Goal: Check status: Check status

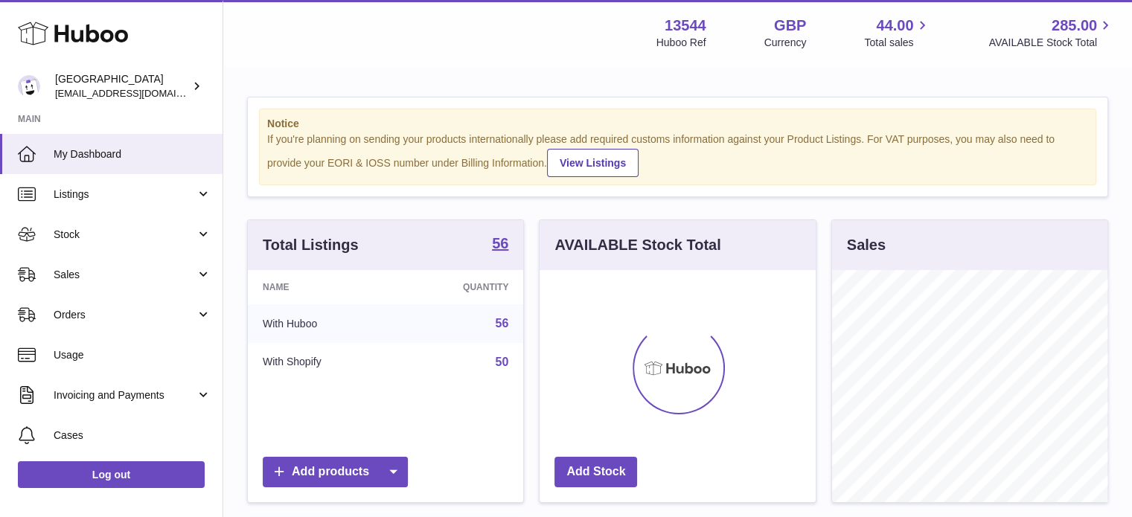
scroll to position [232, 276]
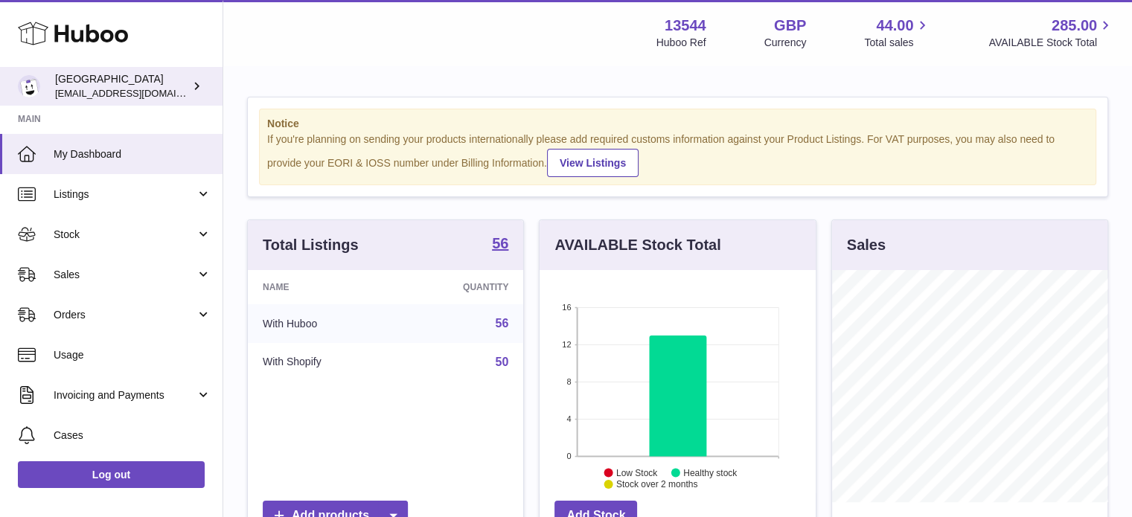
click at [191, 83] on icon at bounding box center [197, 86] width 16 height 16
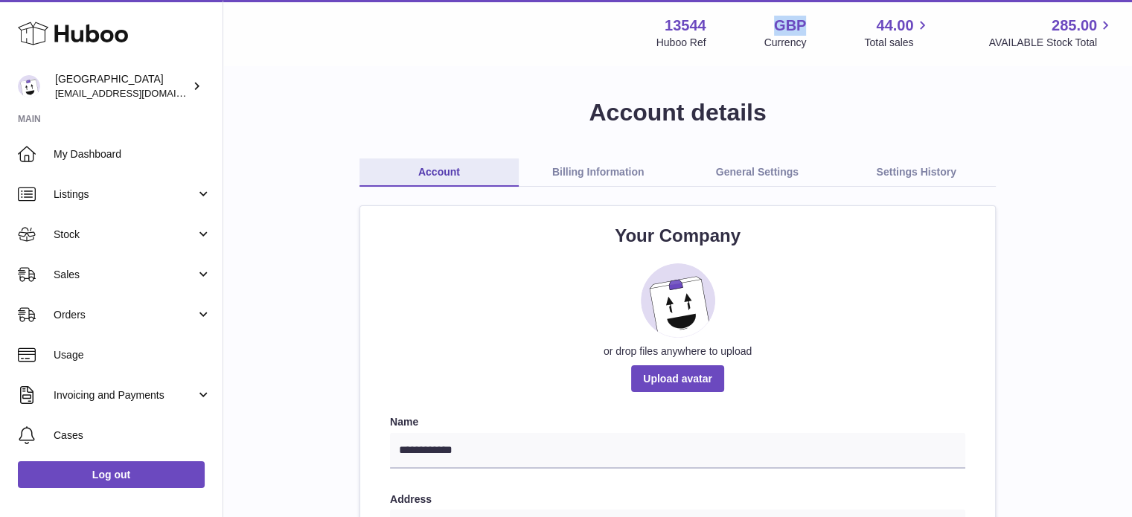
drag, startPoint x: 819, startPoint y: 27, endPoint x: 780, endPoint y: 25, distance: 39.5
click at [780, 25] on div "13544 Huboo Ref GBP Currency 44.00 Total sales 285.00 AVAILABLE Stock Total" at bounding box center [886, 33] width 458 height 34
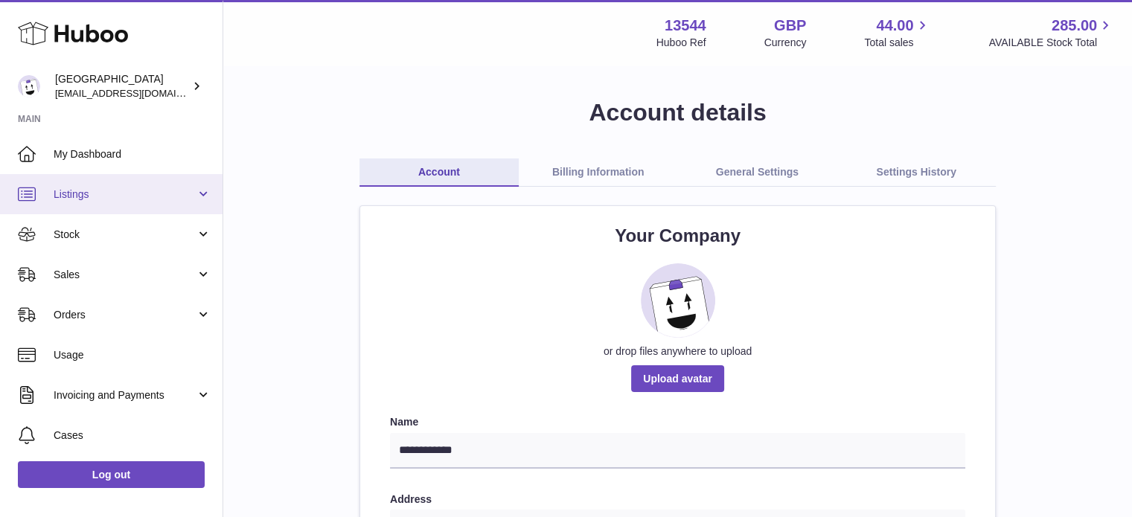
click at [200, 192] on link "Listings" at bounding box center [111, 194] width 223 height 40
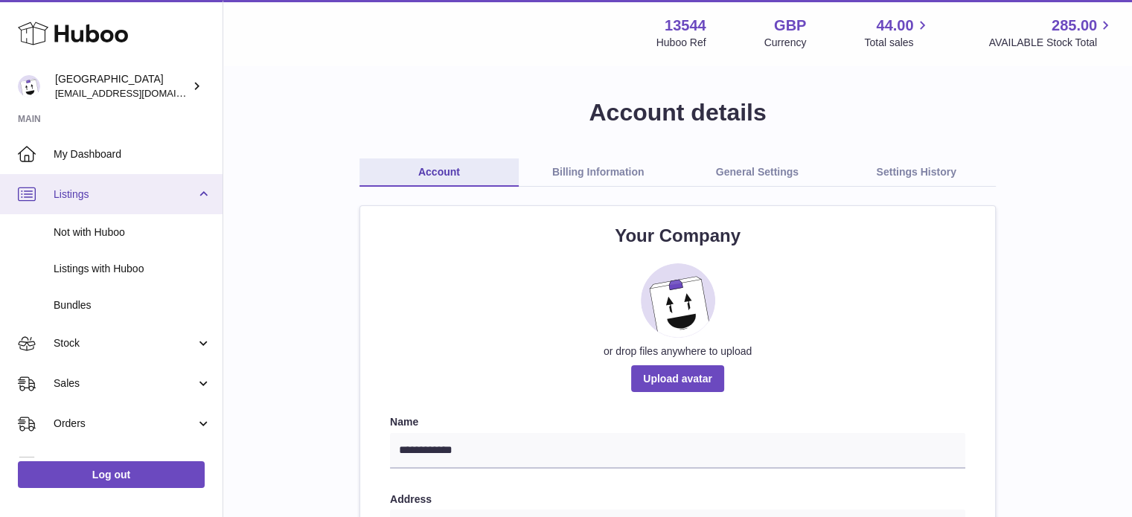
click at [189, 193] on span "Listings" at bounding box center [125, 195] width 142 height 14
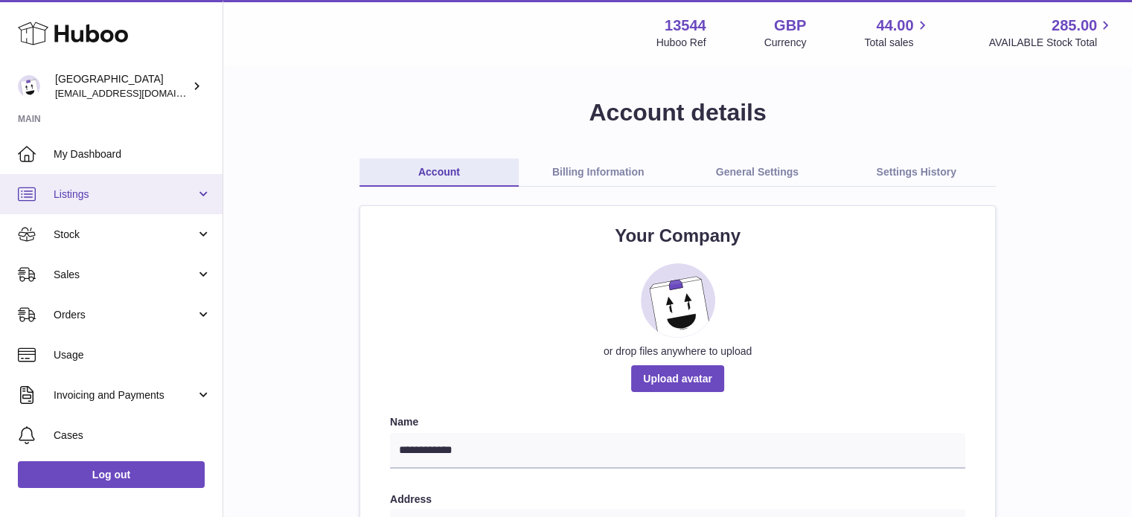
click at [182, 194] on span "Listings" at bounding box center [125, 195] width 142 height 14
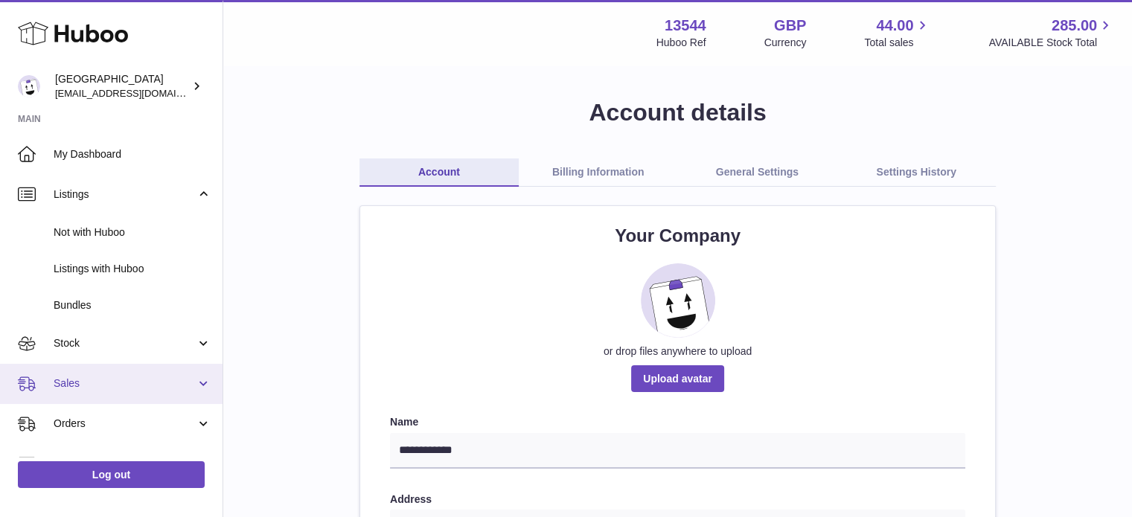
click at [71, 382] on span "Sales" at bounding box center [125, 384] width 142 height 14
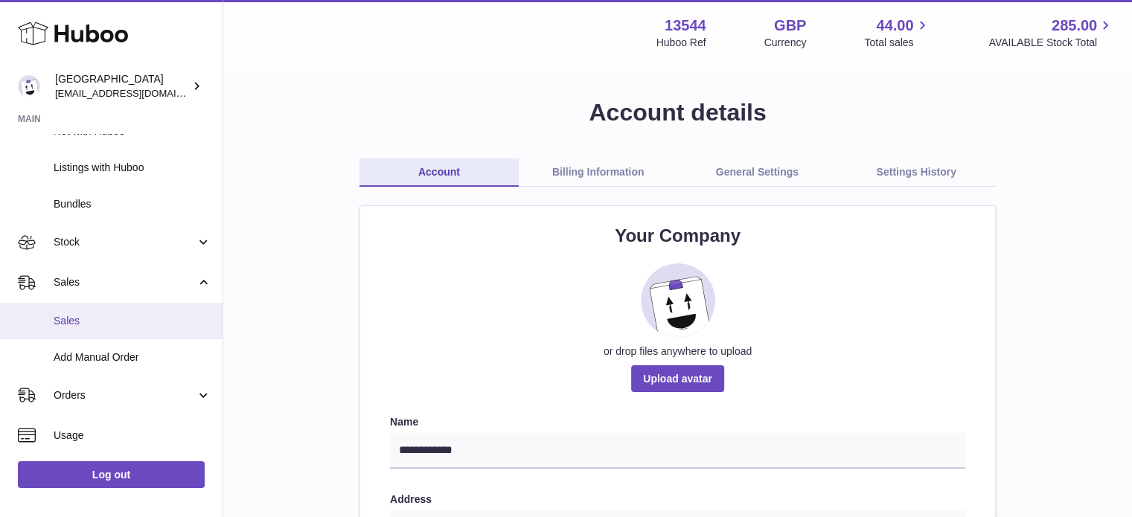
scroll to position [149, 0]
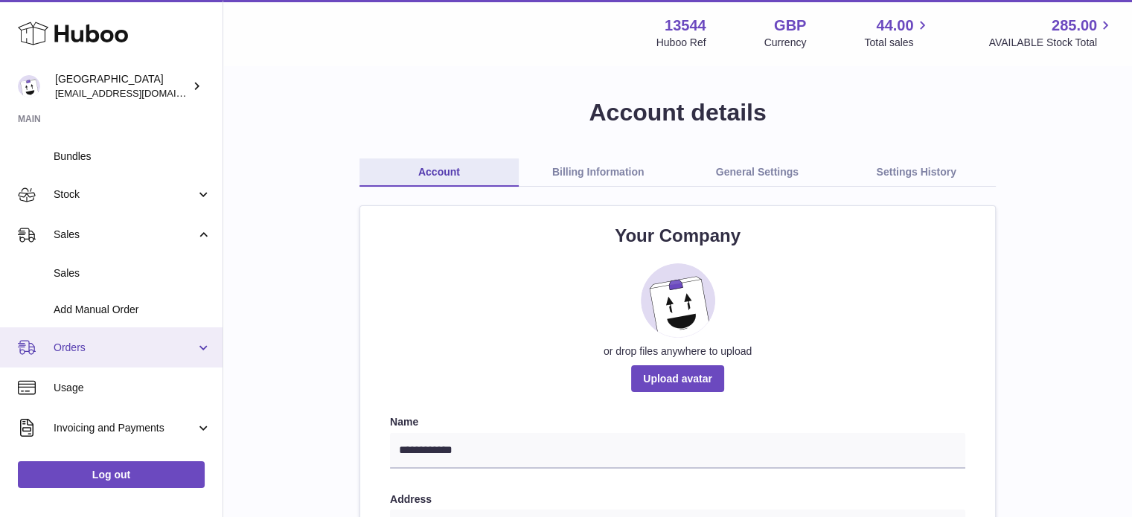
click at [74, 349] on span "Orders" at bounding box center [125, 348] width 142 height 14
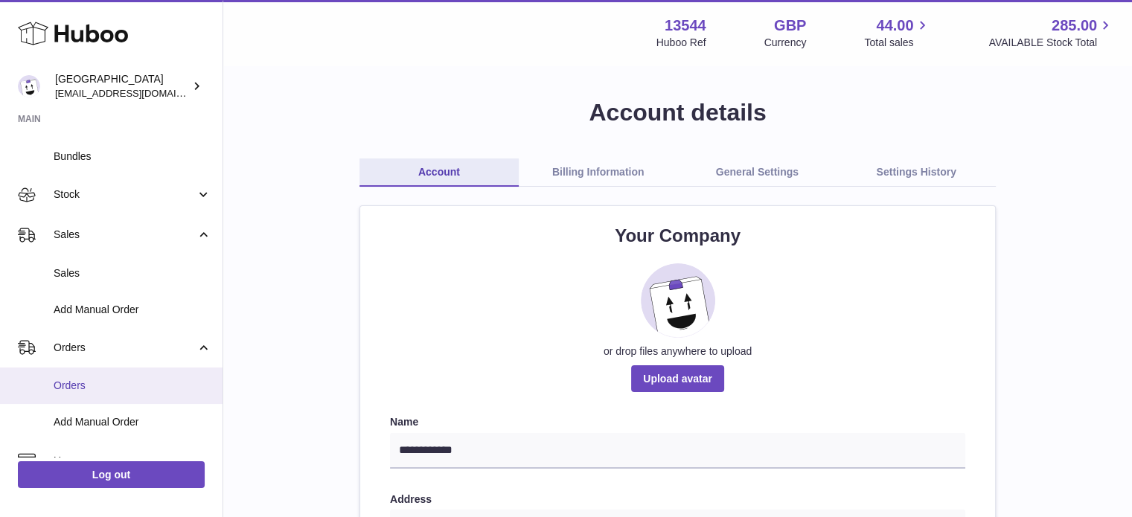
click at [83, 380] on span "Orders" at bounding box center [133, 386] width 158 height 14
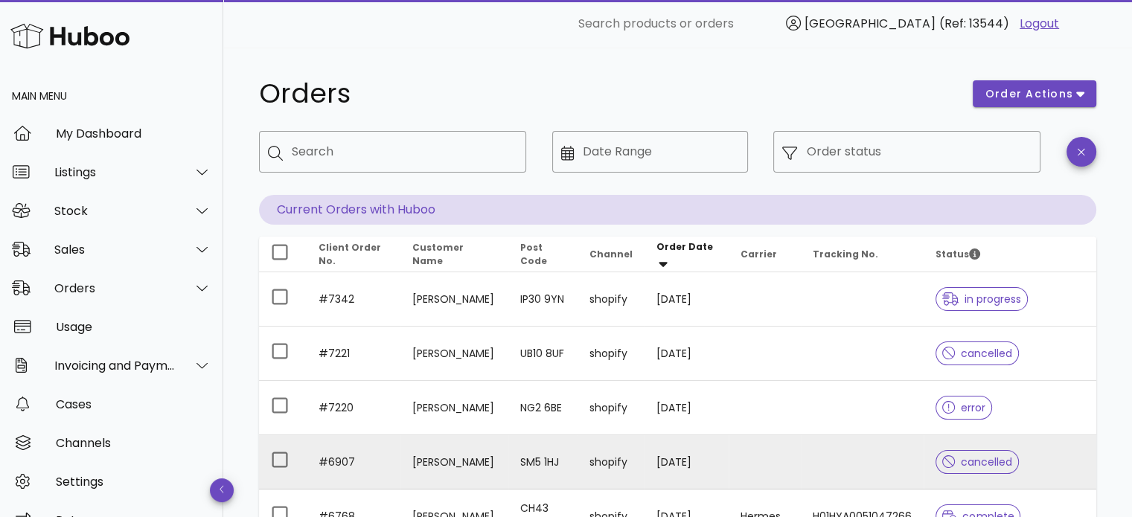
scroll to position [74, 0]
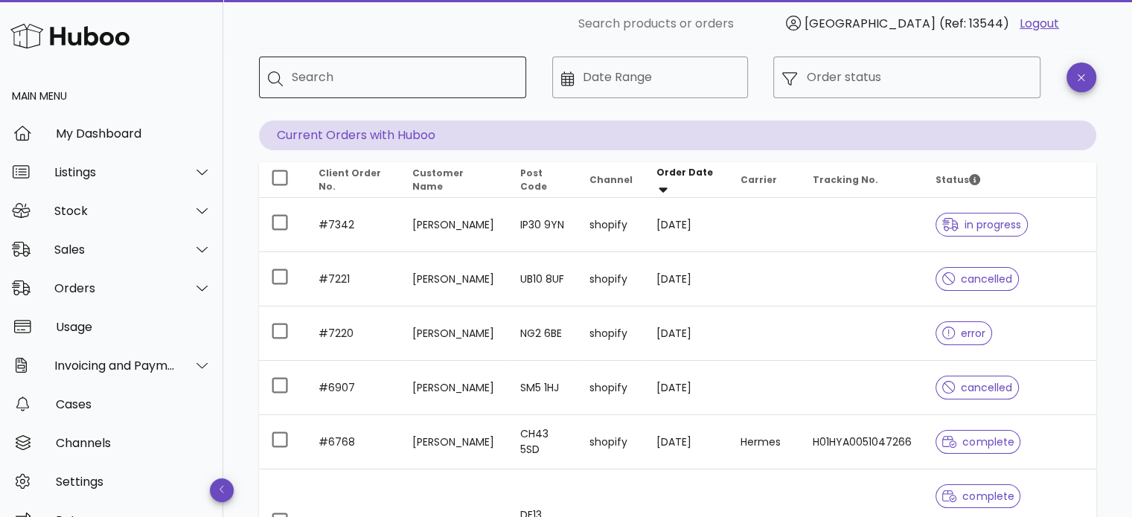
click at [349, 74] on input "Search" at bounding box center [403, 78] width 223 height 24
paste input "****"
type input "****"
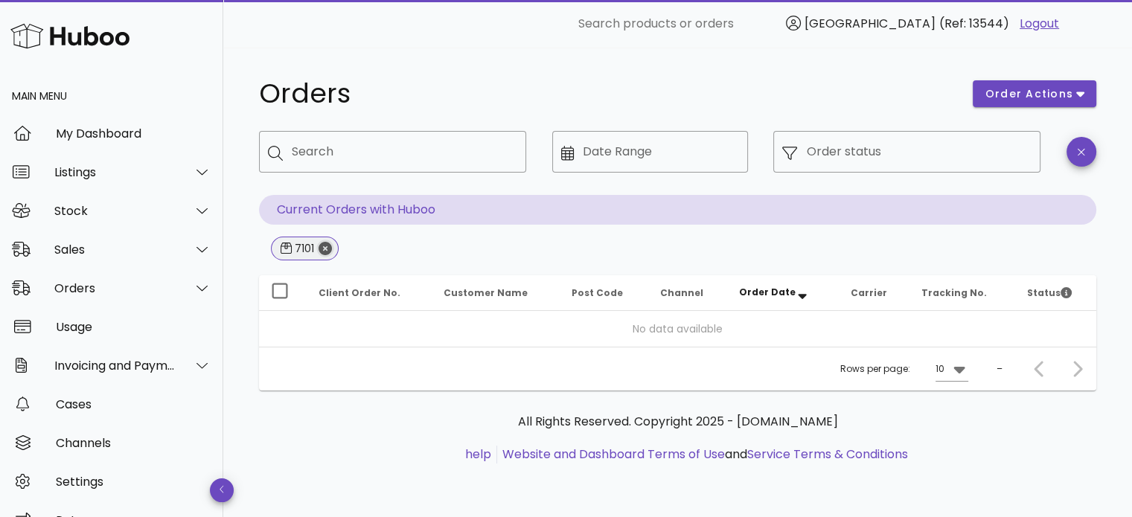
click at [331, 253] on icon "Close" at bounding box center [325, 248] width 13 height 13
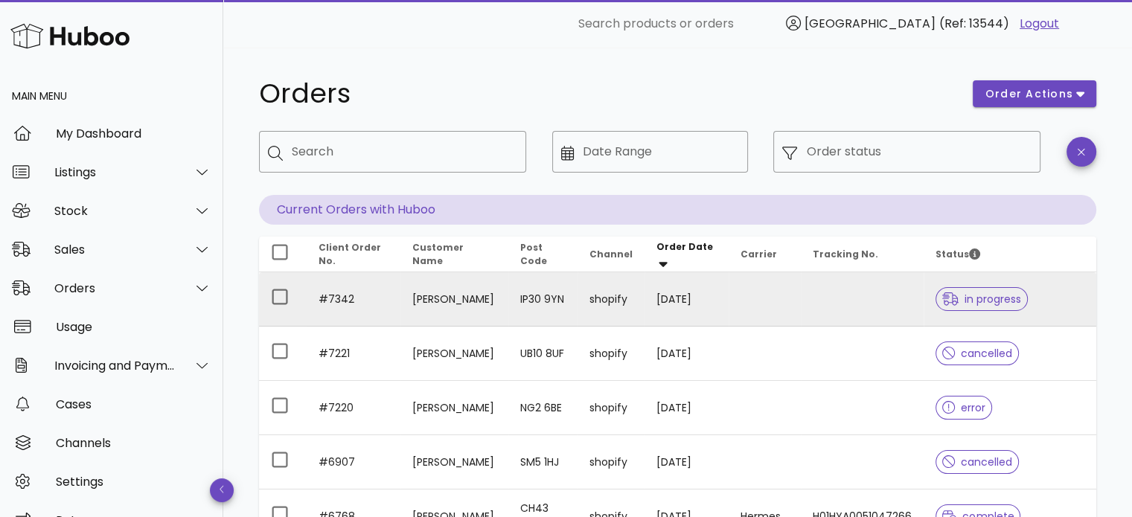
click at [352, 296] on td "#7342" at bounding box center [354, 300] width 94 height 54
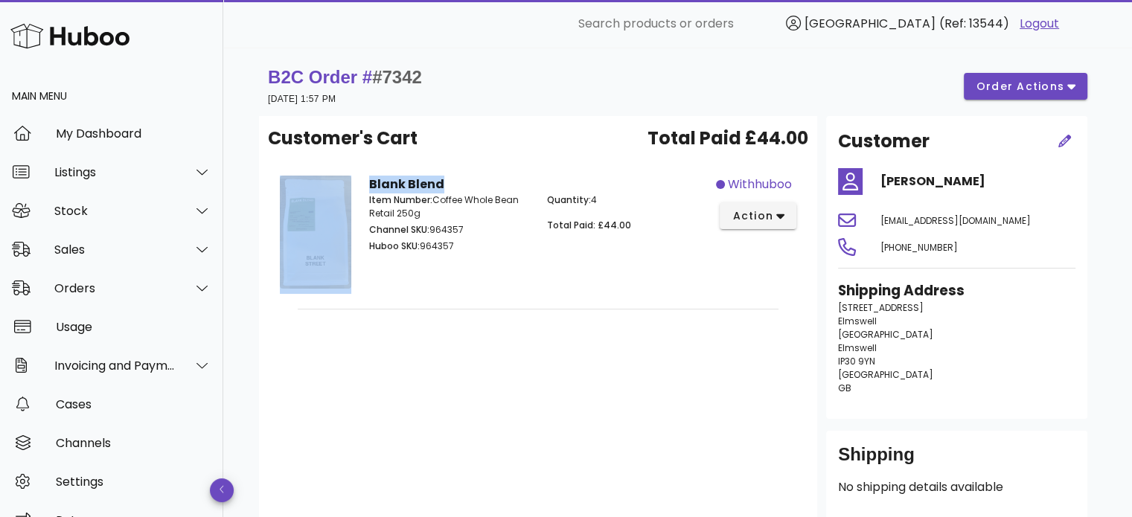
drag, startPoint x: 358, startPoint y: 180, endPoint x: 494, endPoint y: 182, distance: 136.3
click at [494, 182] on div "Blank Blend Item Number: Coffee Whole Bean Retail 250g Channel SKU: 964357 Hubo…" at bounding box center [538, 235] width 535 height 136
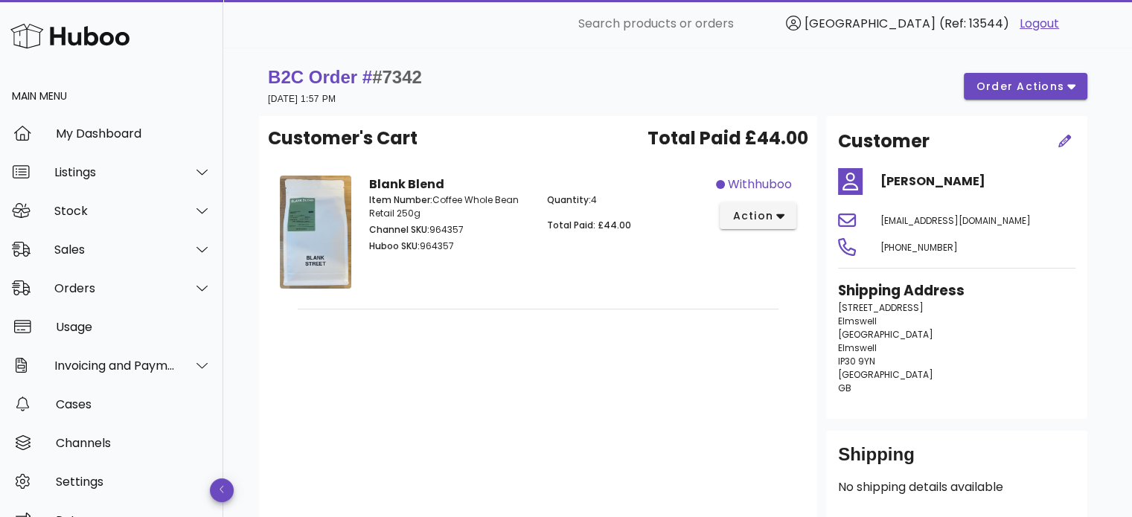
click at [474, 249] on p "Huboo SKU: 964357" at bounding box center [449, 246] width 160 height 13
click at [1042, 88] on span "order actions" at bounding box center [1020, 87] width 89 height 16
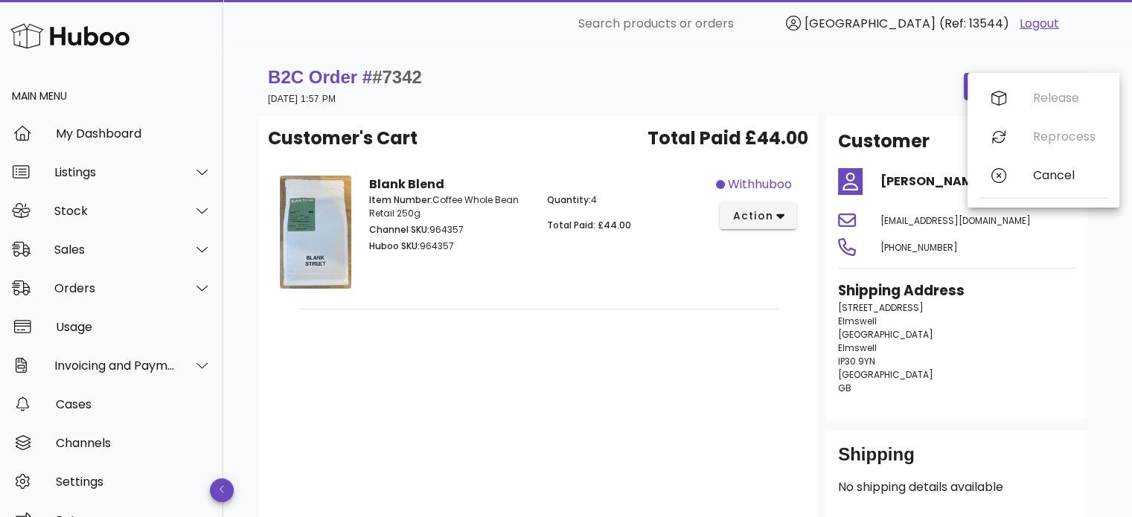
click at [873, 90] on div "B2C Order # #7342 15 October 2025 at 1:57 PM order actions" at bounding box center [678, 87] width 820 height 42
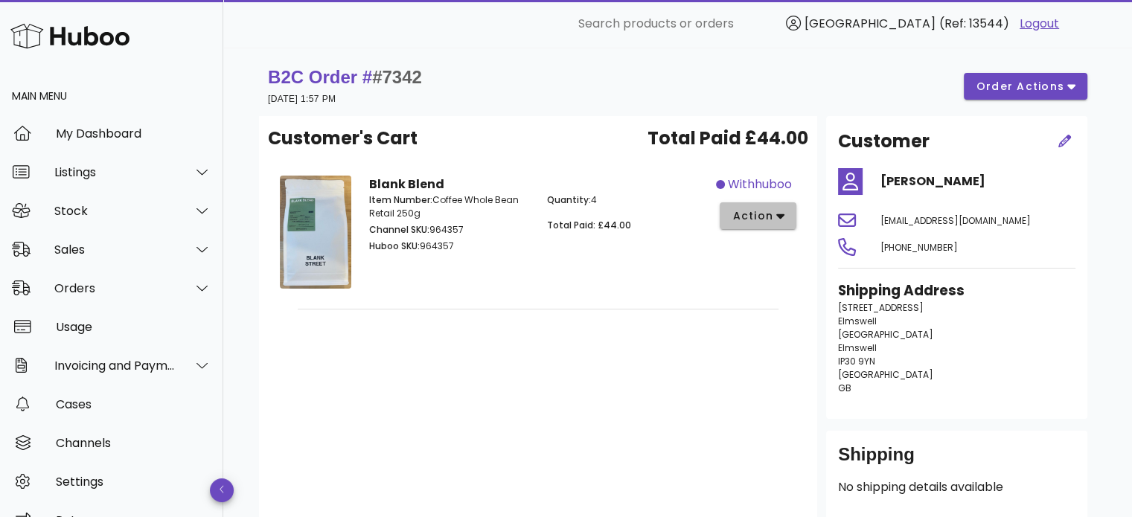
click at [780, 224] on button "action" at bounding box center [758, 216] width 77 height 27
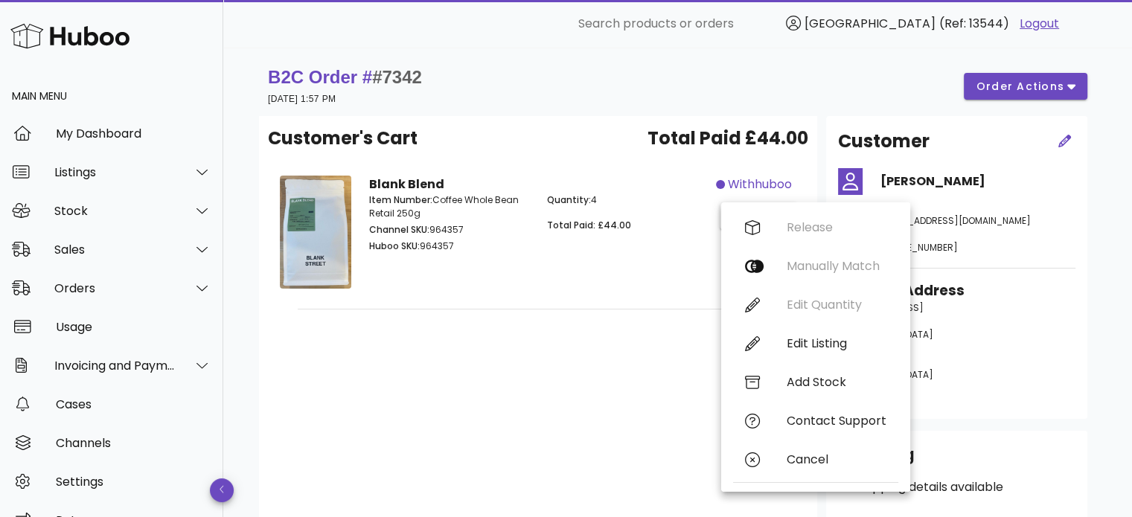
click at [560, 415] on div "Customer's Cart Total Paid £44.00 Blank Blend Item Number: Coffee Whole Bean Re…" at bounding box center [538, 318] width 558 height 404
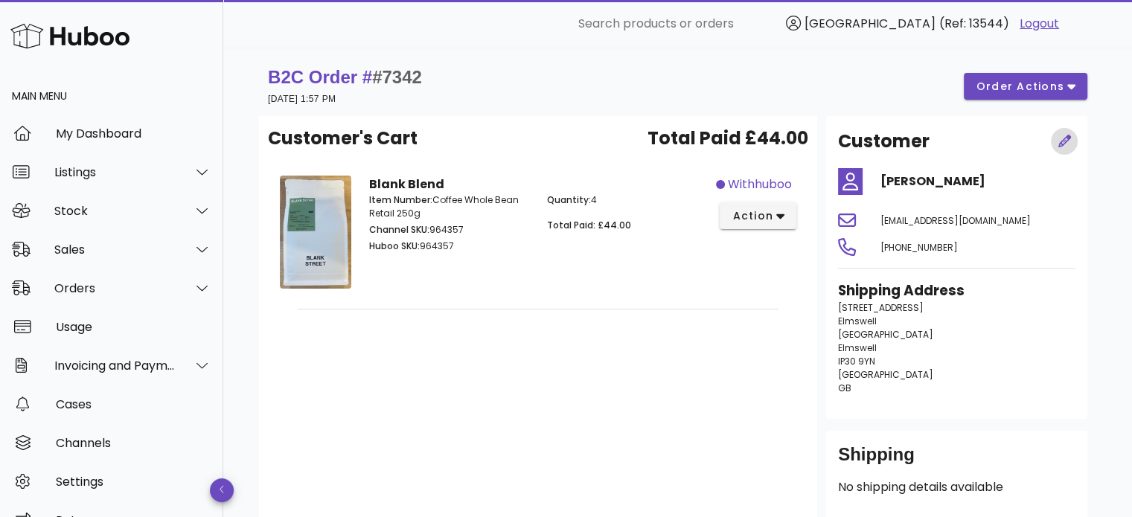
click at [1062, 143] on icon "button" at bounding box center [1065, 141] width 13 height 13
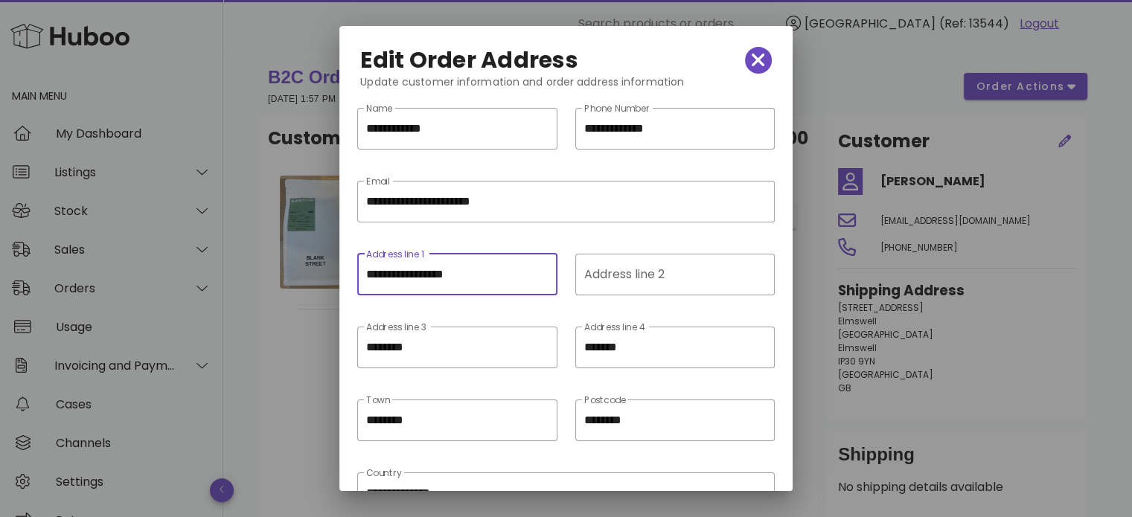
click at [414, 275] on input "**********" at bounding box center [457, 275] width 182 height 24
click at [752, 53] on icon "button" at bounding box center [758, 60] width 13 height 21
